Goal: Information Seeking & Learning: Learn about a topic

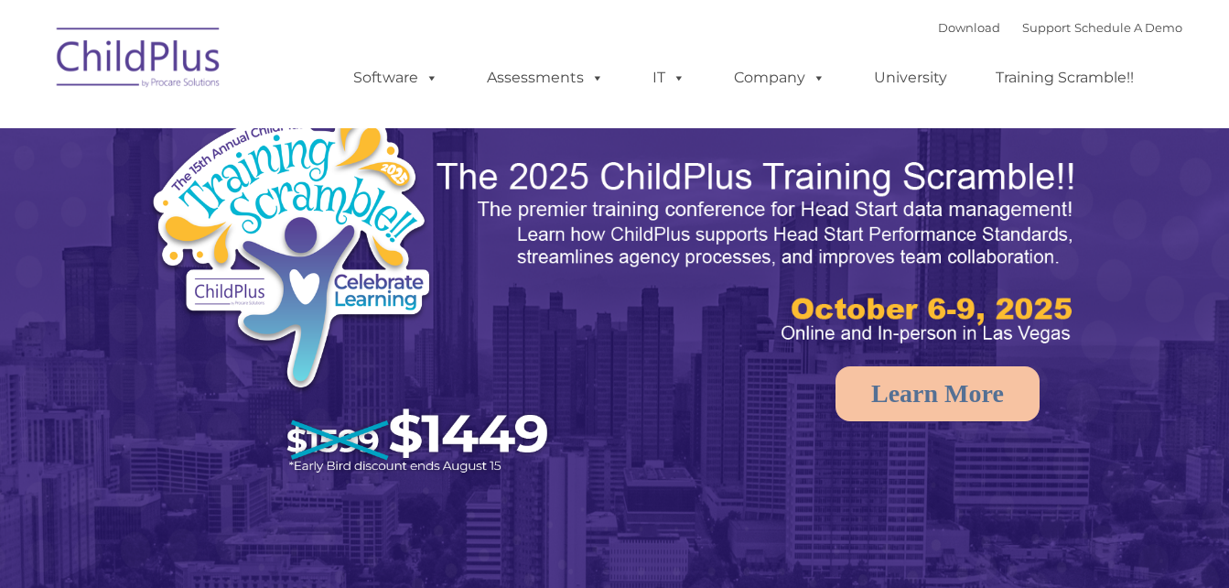
select select "MEDIUM"
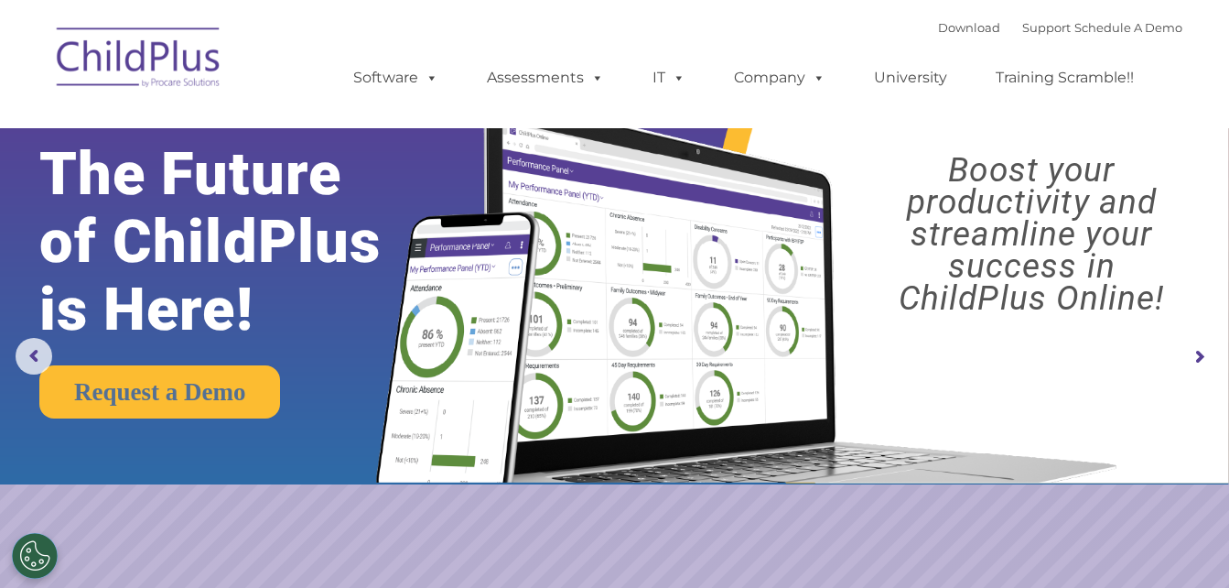
click at [153, 67] on img at bounding box center [139, 61] width 183 height 92
click at [156, 68] on img at bounding box center [139, 61] width 183 height 92
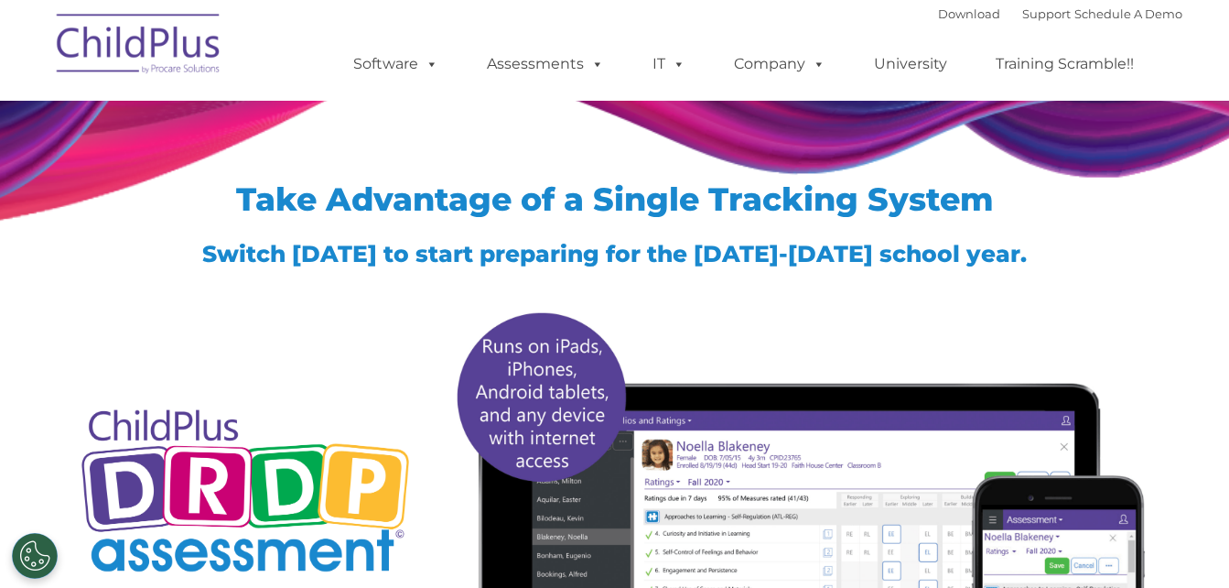
click at [162, 57] on img at bounding box center [139, 47] width 183 height 92
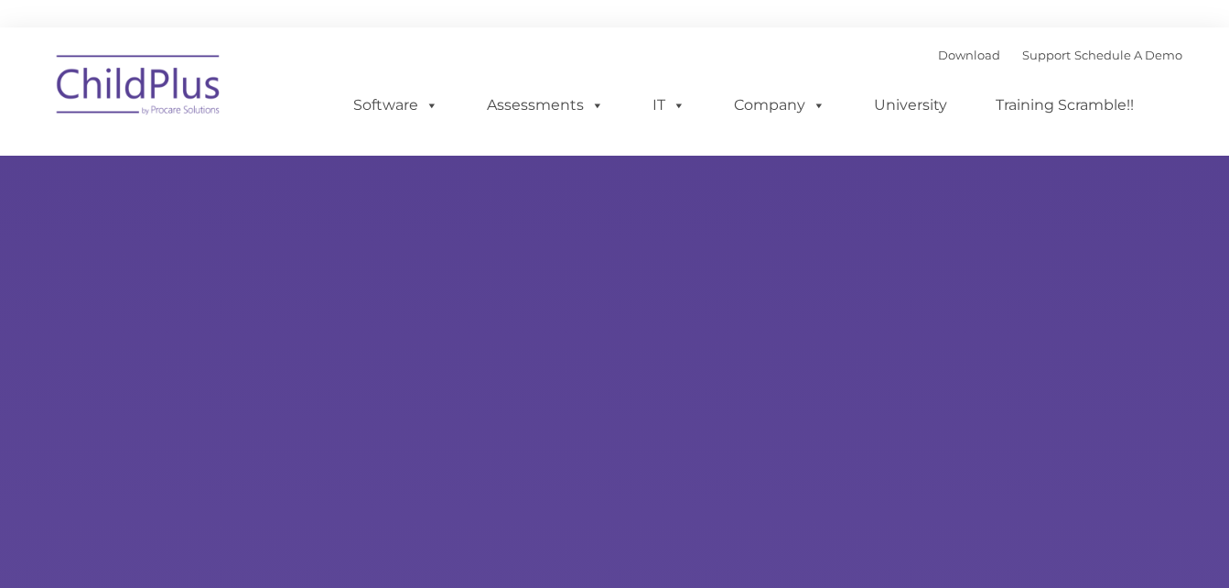
type input ""
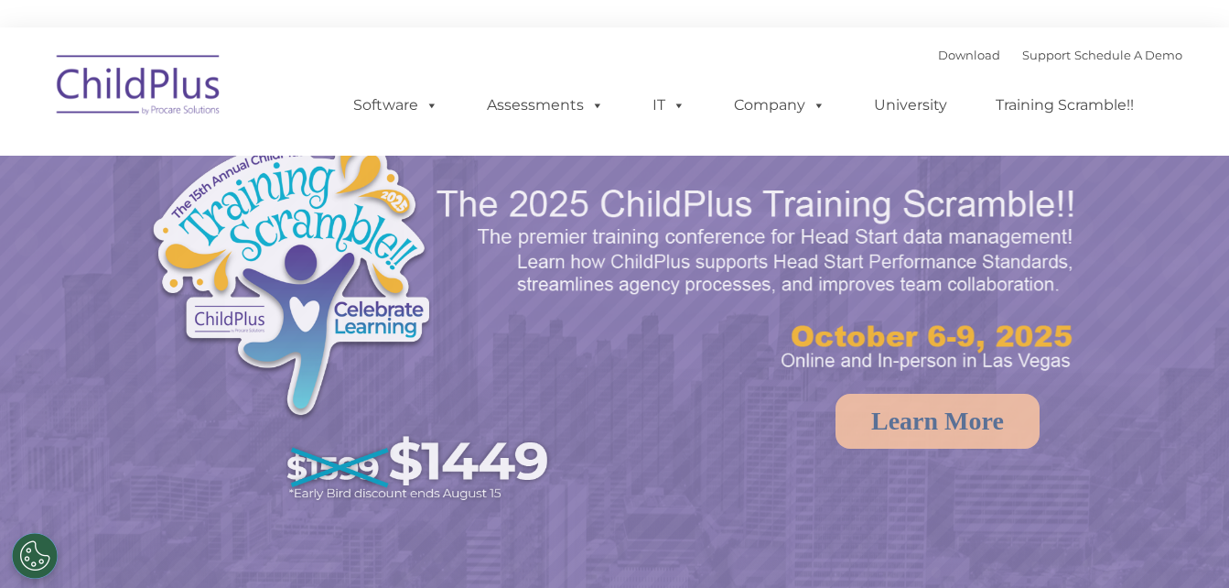
select select "MEDIUM"
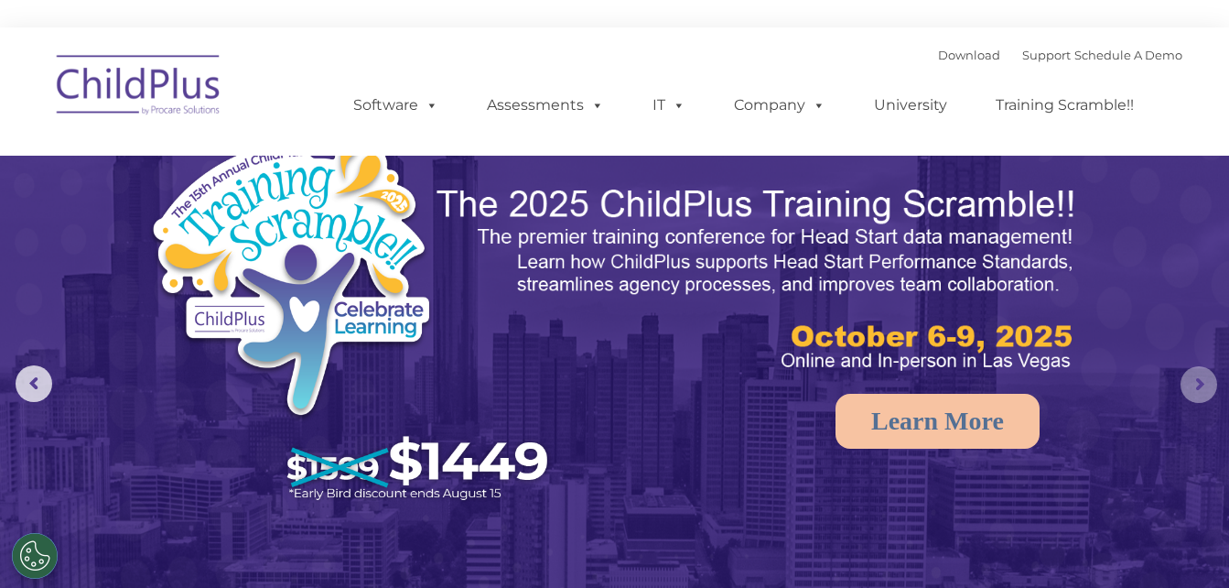
click at [1205, 385] on rs-arrow at bounding box center [1199, 384] width 37 height 37
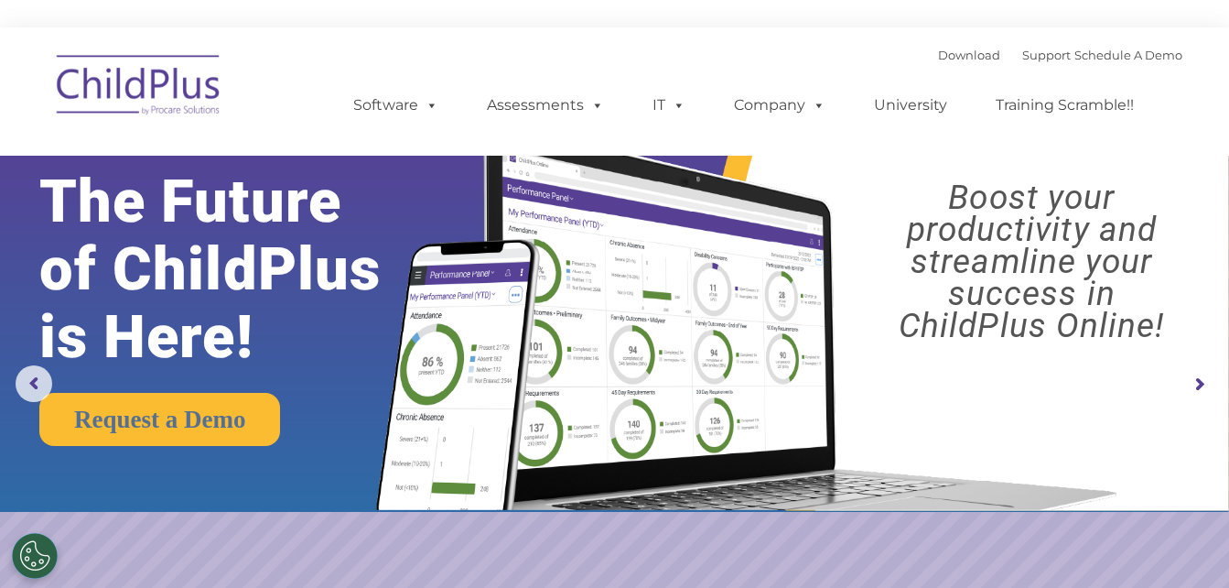
click at [1205, 385] on rs-arrow at bounding box center [1199, 384] width 37 height 37
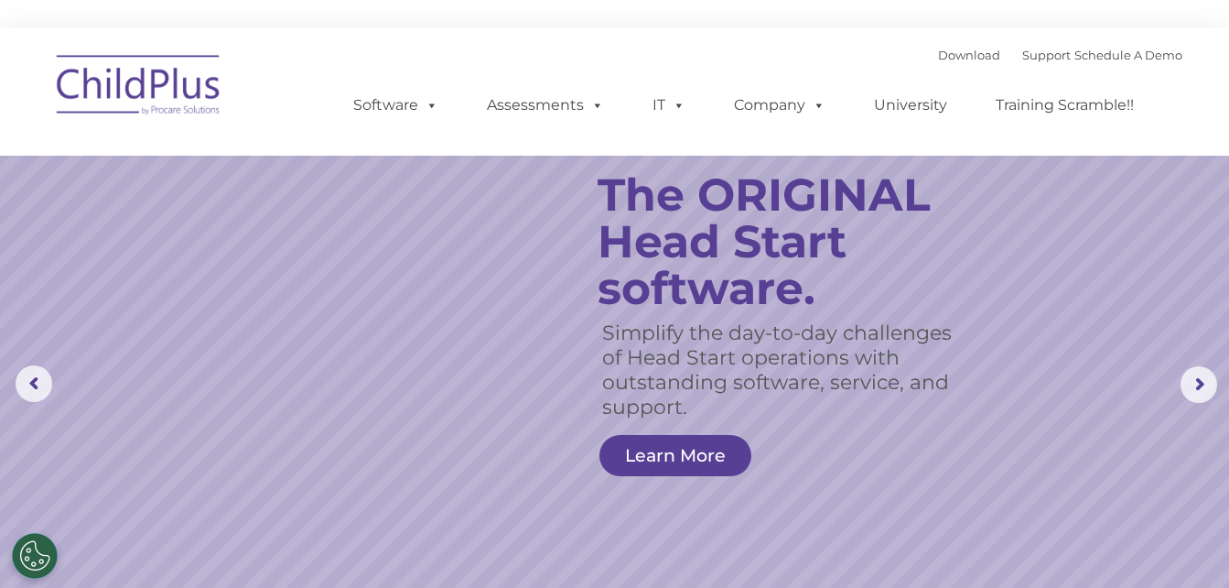
click at [825, 547] on rs-slide "Simplify the day-to-day challenges of Head Start operations with outstanding so…" at bounding box center [614, 384] width 1229 height 714
click at [1203, 385] on rs-arrow at bounding box center [1199, 384] width 37 height 37
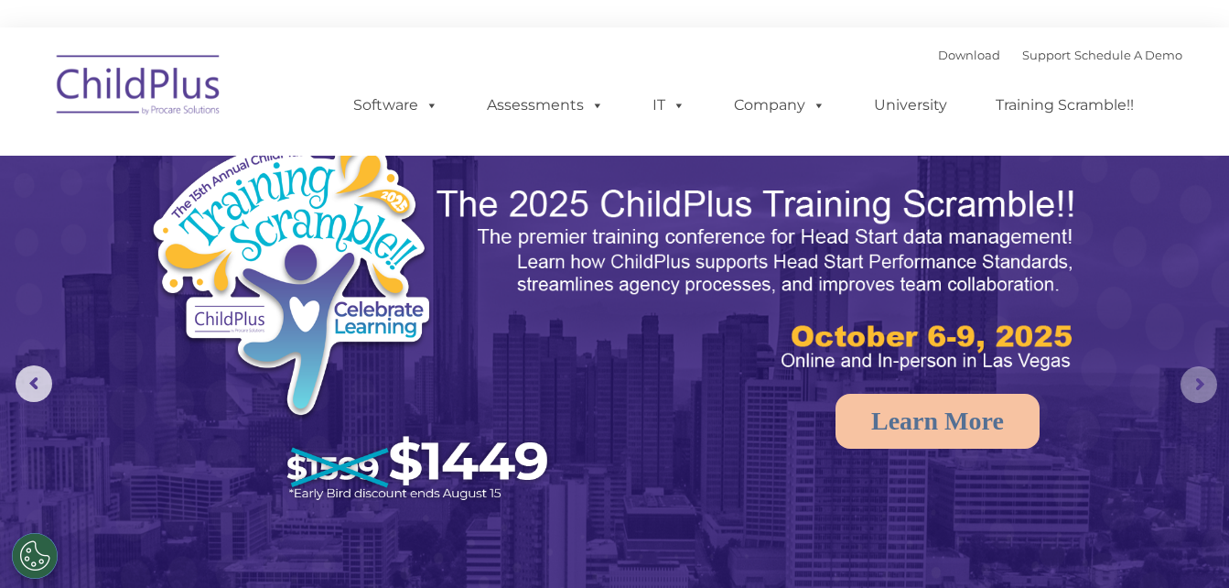
click at [1203, 385] on rs-arrow at bounding box center [1199, 384] width 37 height 37
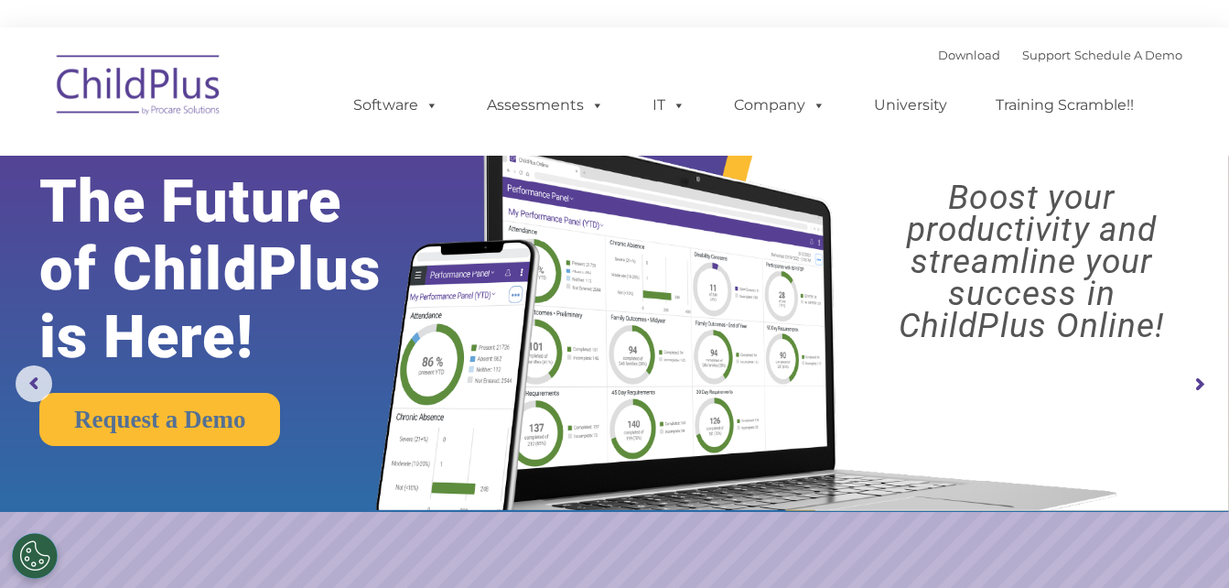
click at [1203, 385] on rs-arrow at bounding box center [1199, 384] width 37 height 37
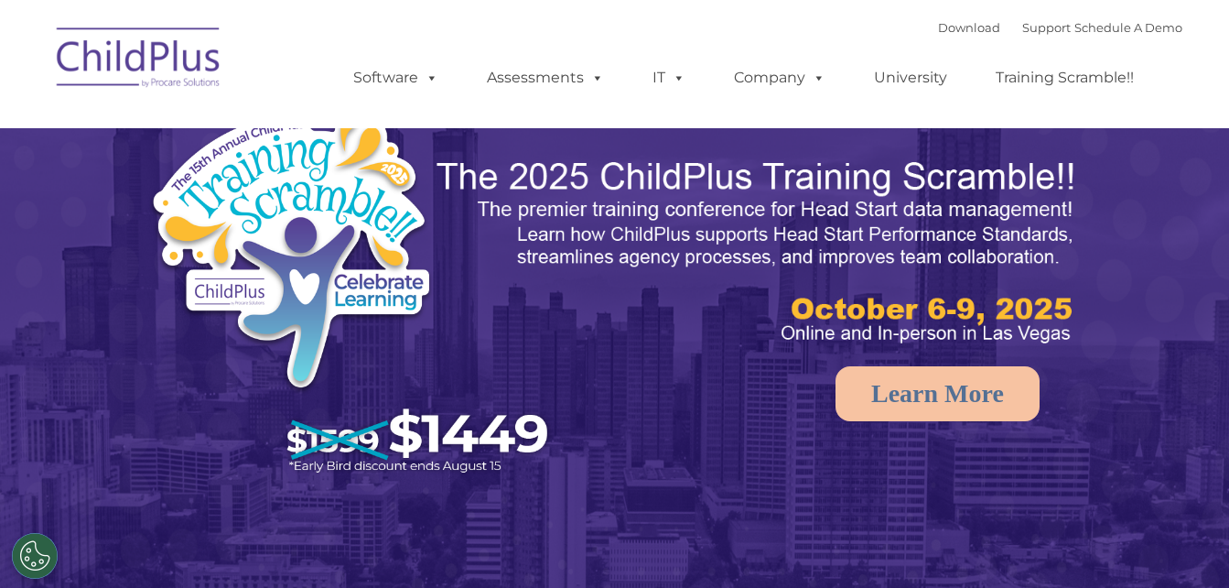
select select "MEDIUM"
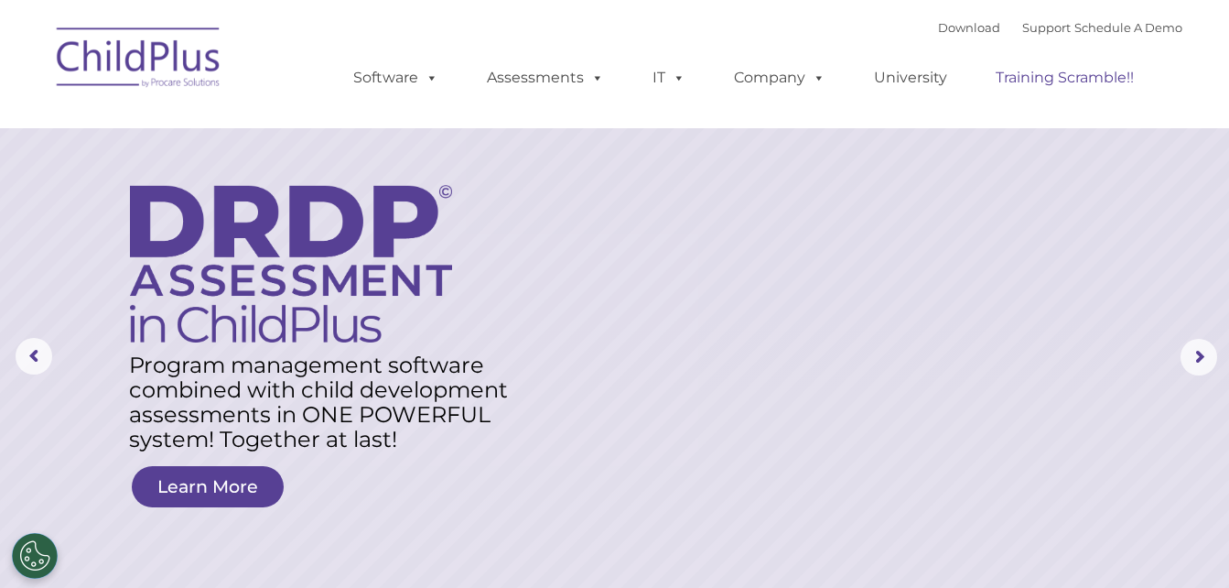
click at [1019, 89] on link "Training Scramble!!" at bounding box center [1065, 77] width 175 height 37
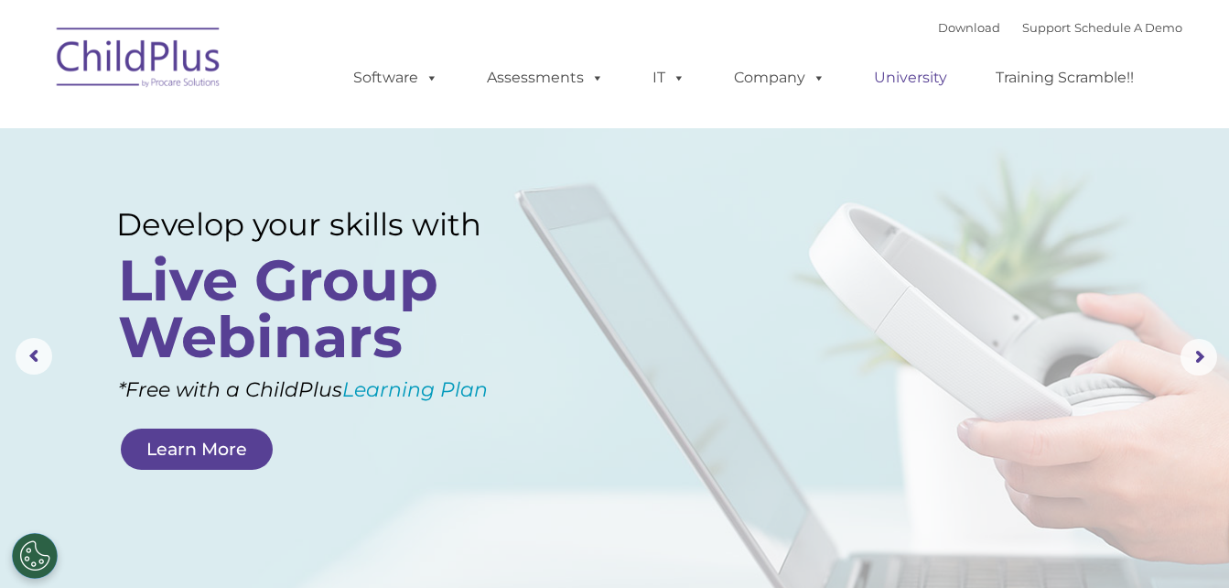
click at [908, 85] on link "University" at bounding box center [911, 77] width 110 height 37
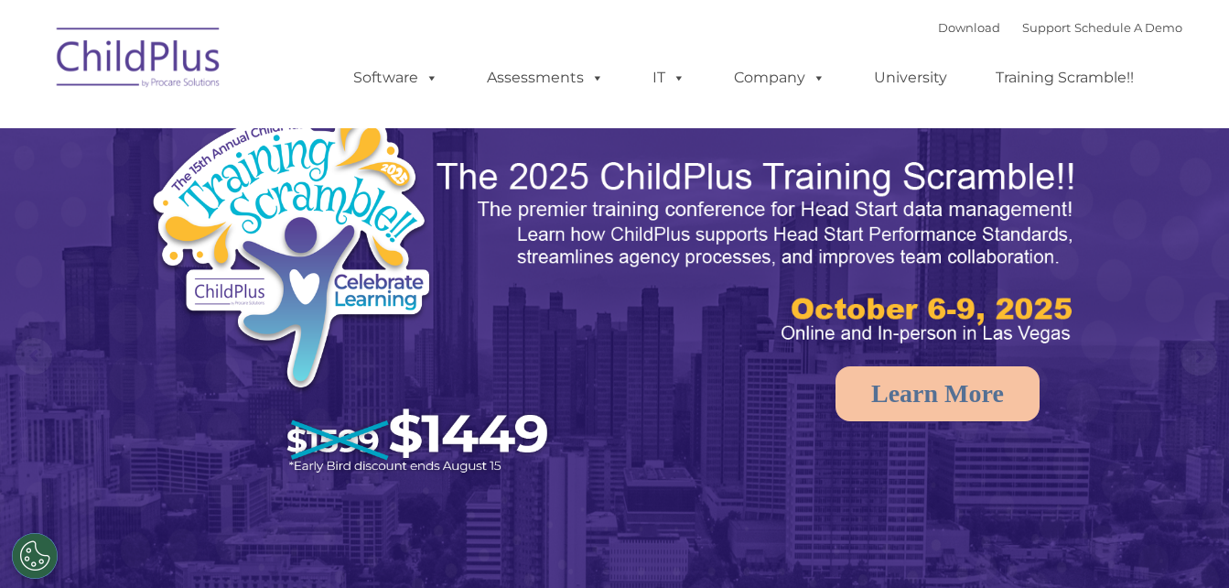
select select "MEDIUM"
click at [983, 1] on nav "Download Support | Schedule A Demo  MENU MENU Software ChildPlus: The original…" at bounding box center [614, 64] width 1229 height 128
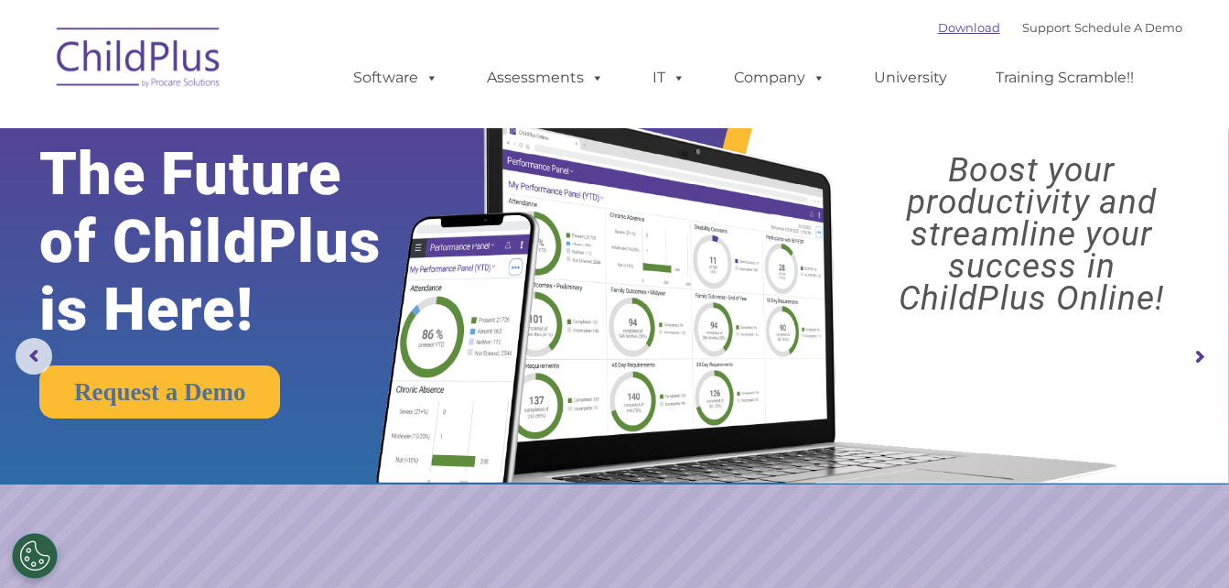
click at [944, 21] on link "Download" at bounding box center [969, 27] width 62 height 15
